Goal: Information Seeking & Learning: Learn about a topic

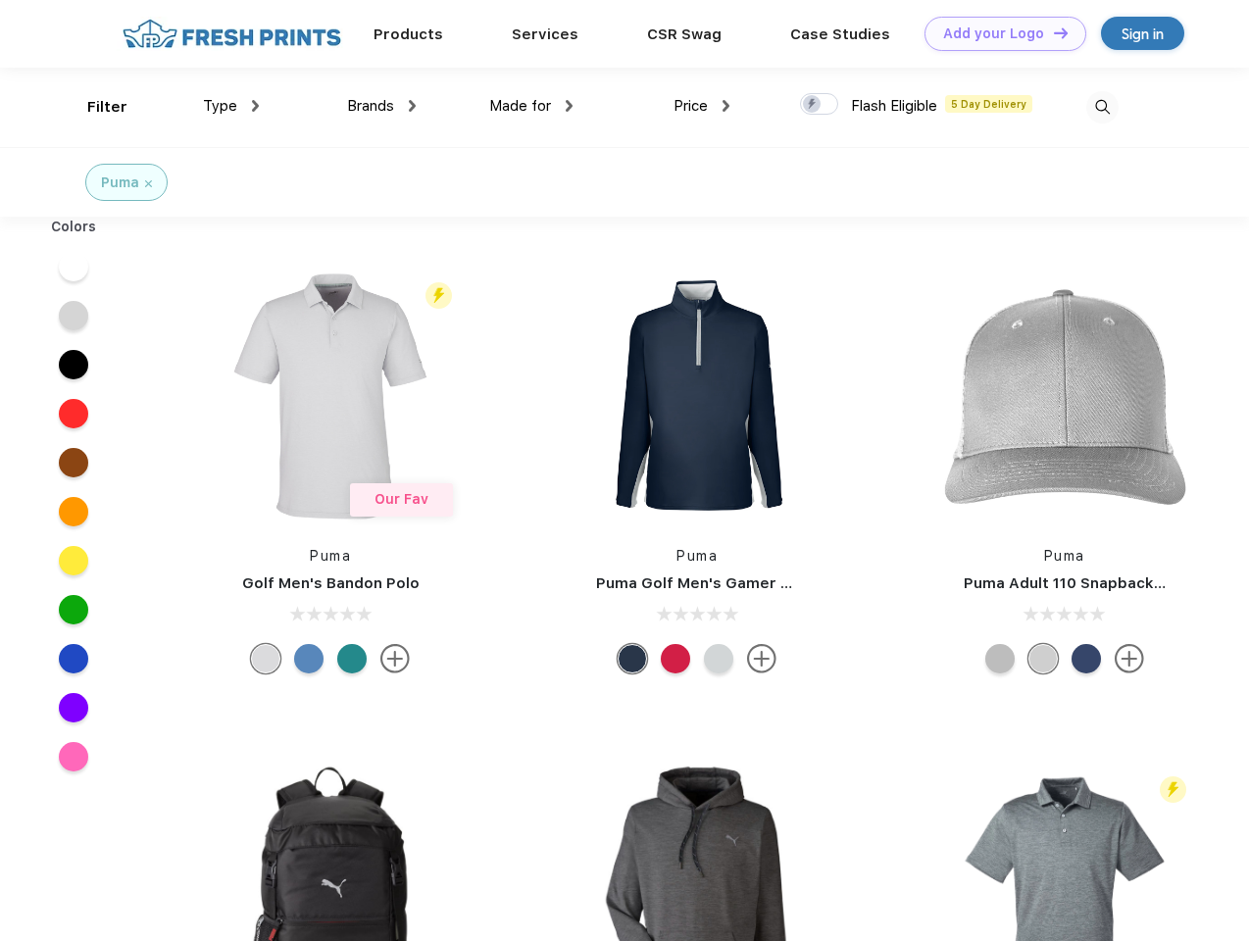
click at [998, 33] on link "Add your Logo Design Tool" at bounding box center [1006, 34] width 162 height 34
click at [0, 0] on div "Design Tool" at bounding box center [0, 0] width 0 height 0
click at [1052, 32] on link "Add your Logo Design Tool" at bounding box center [1006, 34] width 162 height 34
click at [94, 107] on div "Filter" at bounding box center [107, 107] width 40 height 23
click at [231, 106] on span "Type" at bounding box center [220, 106] width 34 height 18
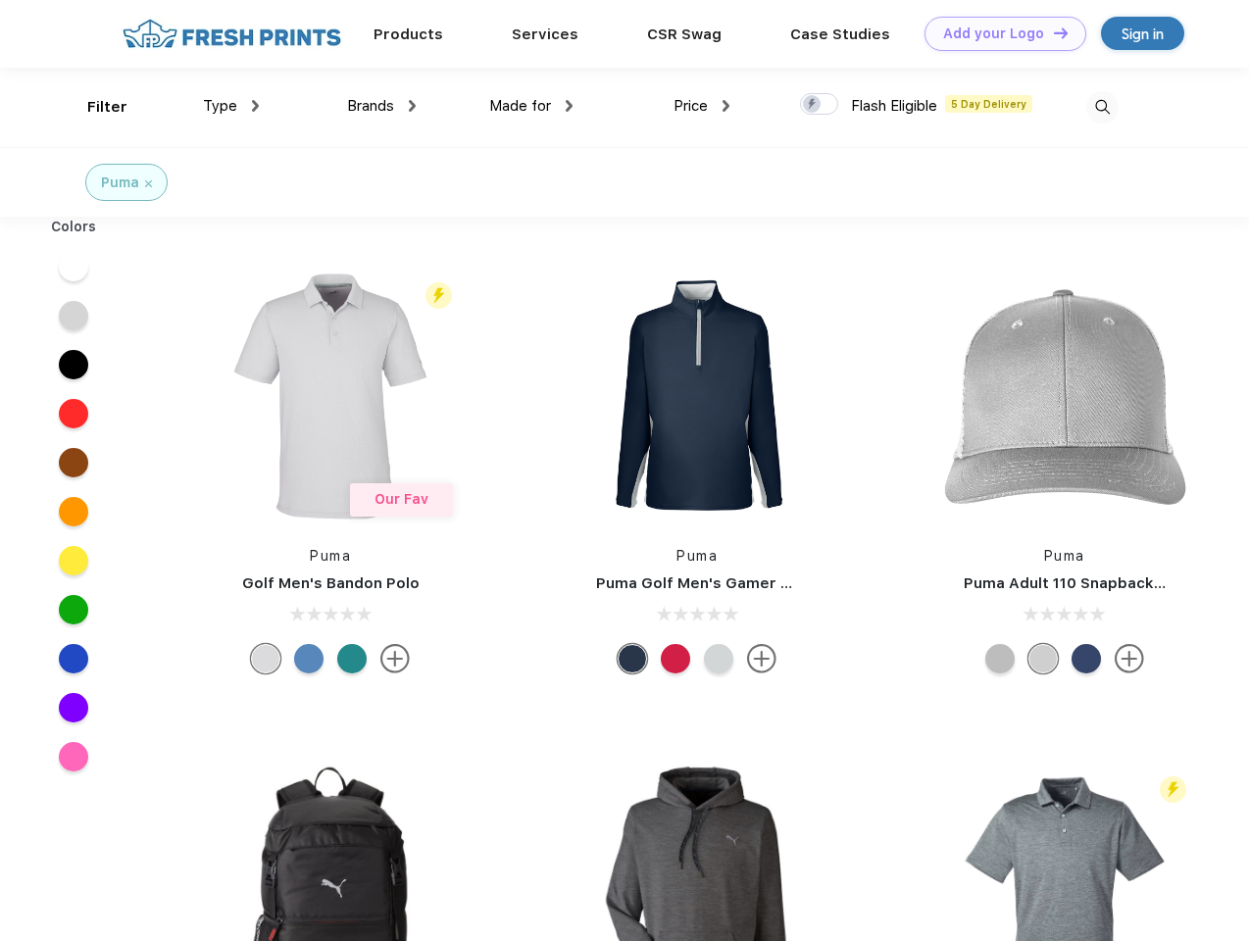
click at [381, 106] on span "Brands" at bounding box center [370, 106] width 47 height 18
click at [532, 106] on span "Made for" at bounding box center [520, 106] width 62 height 18
click at [702, 106] on span "Price" at bounding box center [691, 106] width 34 height 18
click at [820, 105] on div at bounding box center [819, 104] width 38 height 22
click at [813, 105] on input "checkbox" at bounding box center [806, 98] width 13 height 13
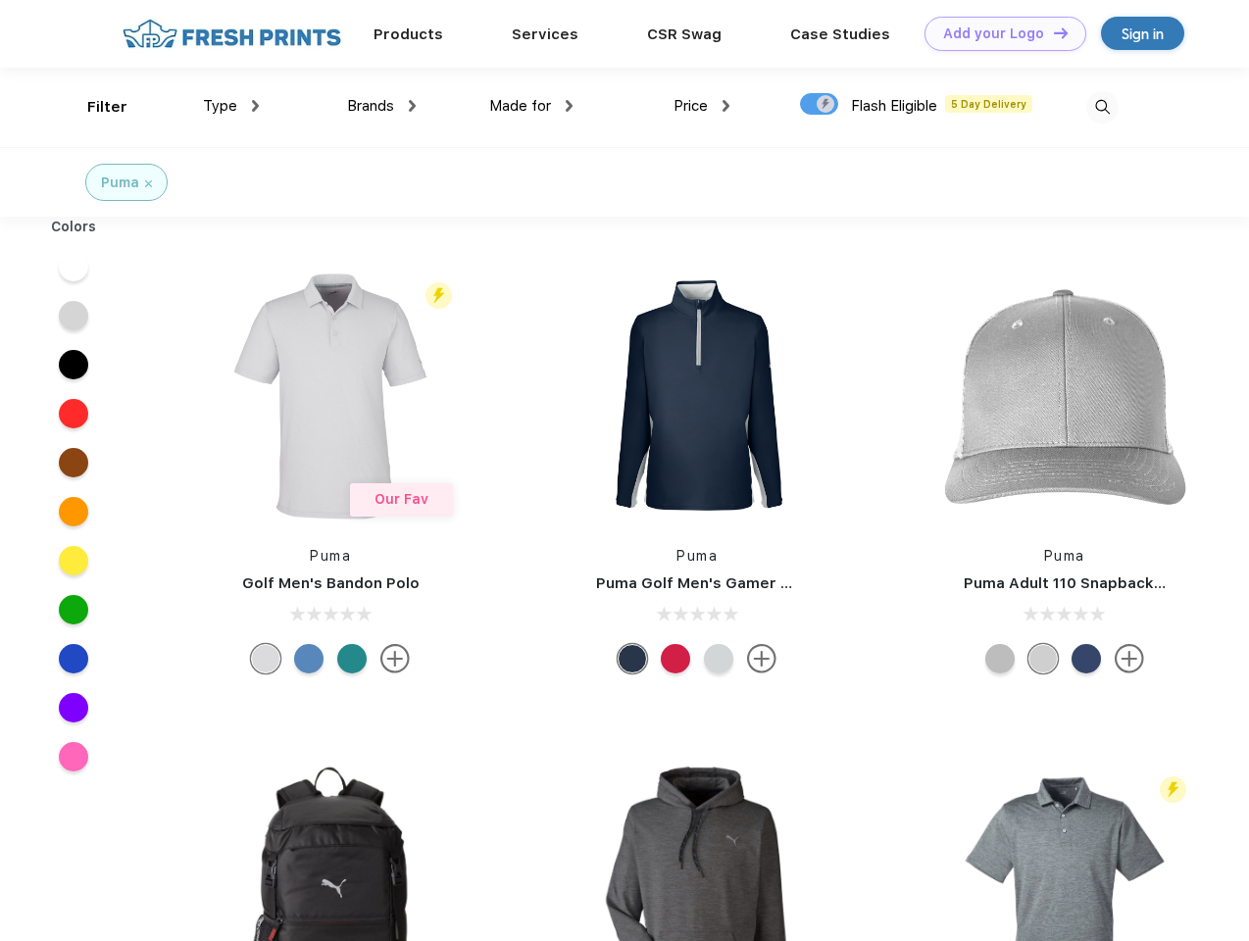
click at [1102, 107] on img at bounding box center [1103, 107] width 32 height 32
